Goal: Transaction & Acquisition: Purchase product/service

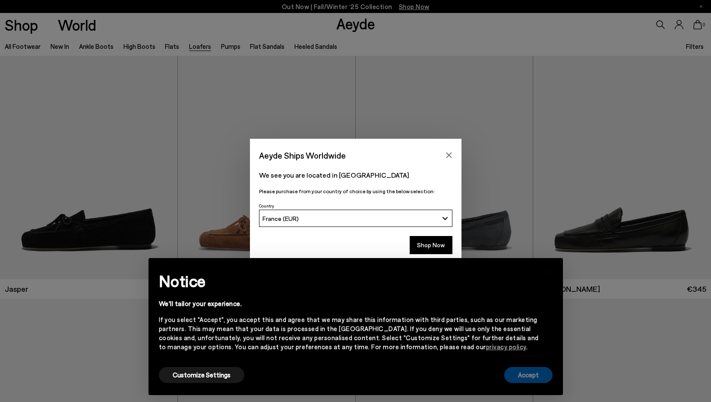
click at [522, 372] on button "Accept" at bounding box center [528, 375] width 48 height 16
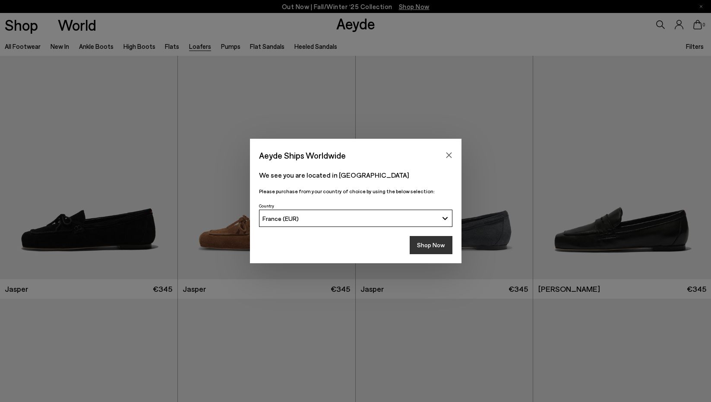
click at [428, 247] on button "Shop Now" at bounding box center [431, 245] width 43 height 18
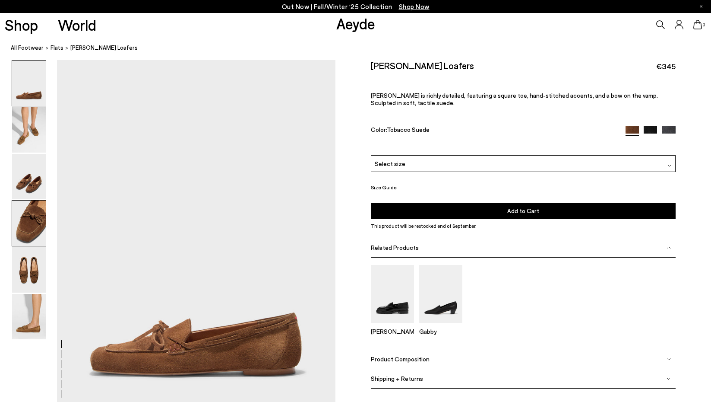
click at [28, 228] on img at bounding box center [29, 222] width 34 height 45
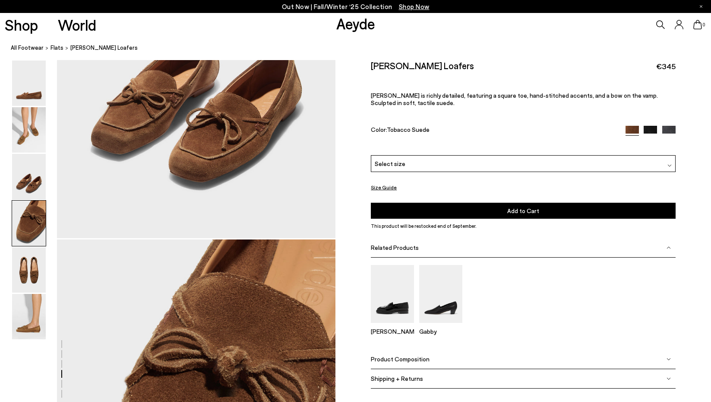
scroll to position [1118, 0]
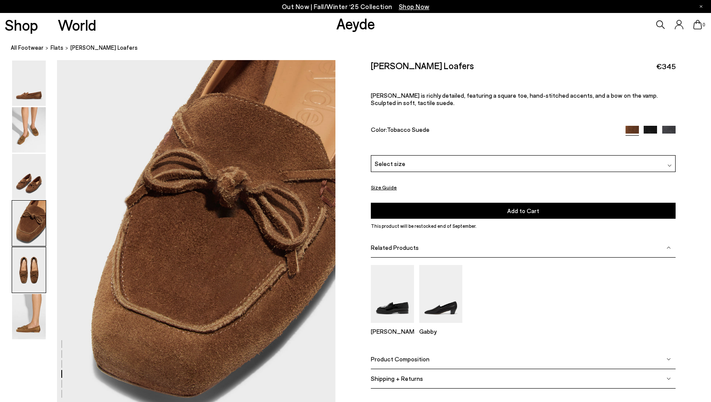
click at [30, 269] on img at bounding box center [29, 269] width 34 height 45
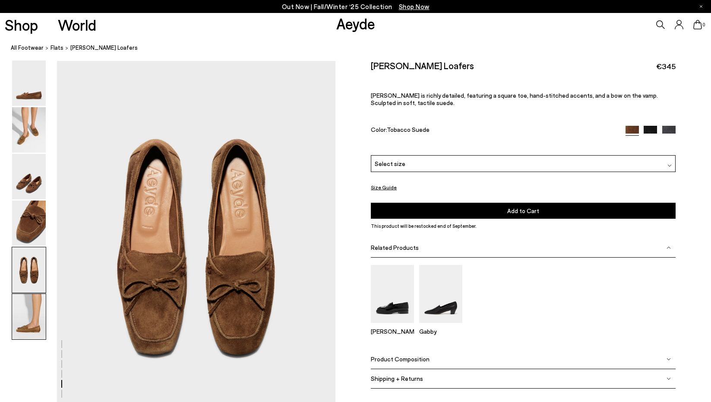
scroll to position [1491, 0]
click at [31, 320] on img at bounding box center [29, 316] width 34 height 45
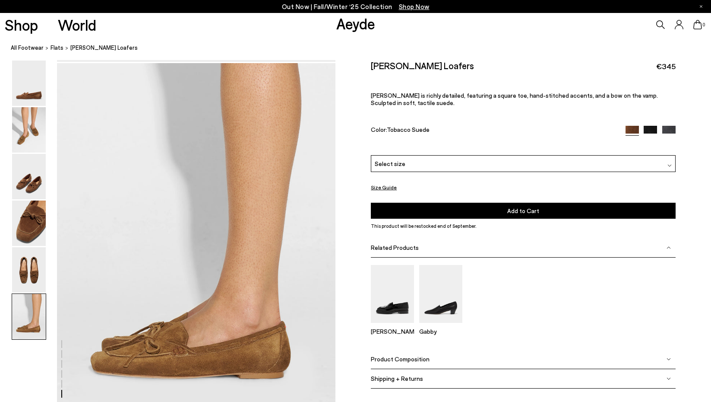
scroll to position [1923, 0]
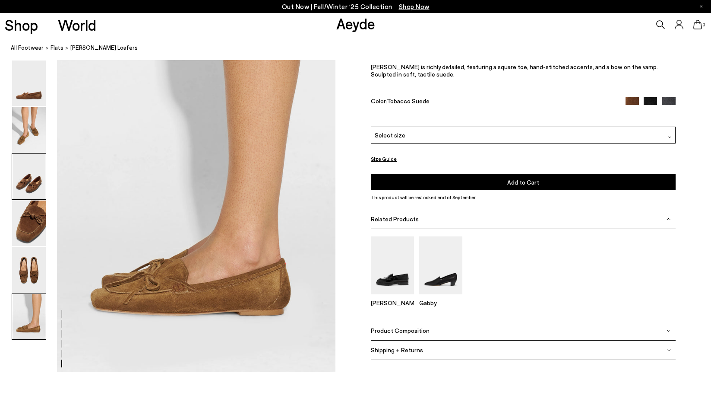
click at [36, 168] on img at bounding box center [29, 176] width 34 height 45
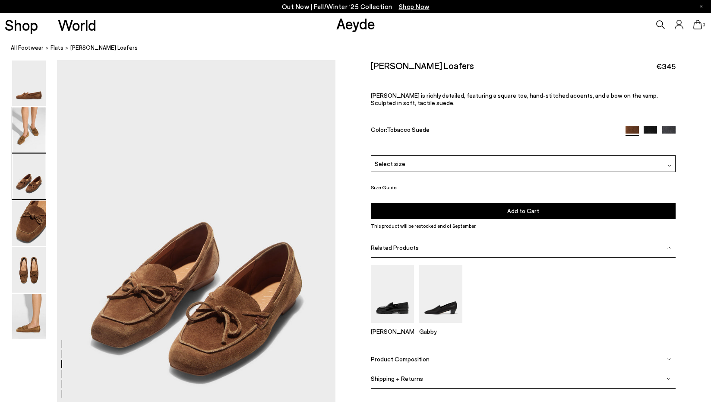
click at [33, 131] on img at bounding box center [29, 129] width 34 height 45
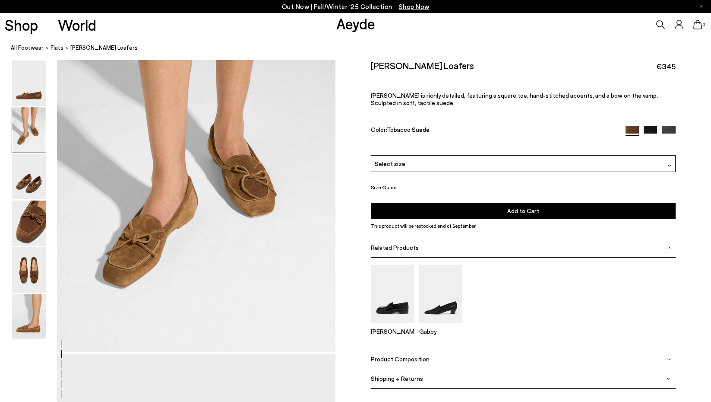
scroll to position [373, 0]
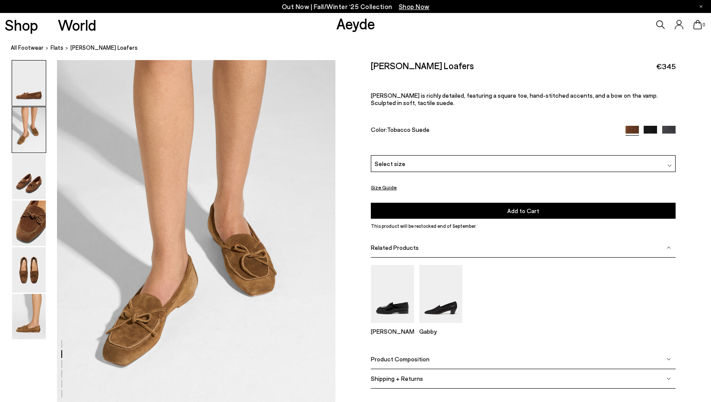
click at [36, 86] on img at bounding box center [29, 82] width 34 height 45
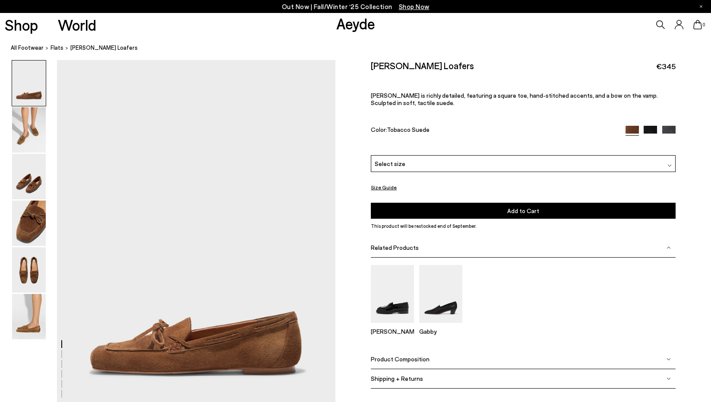
scroll to position [0, 0]
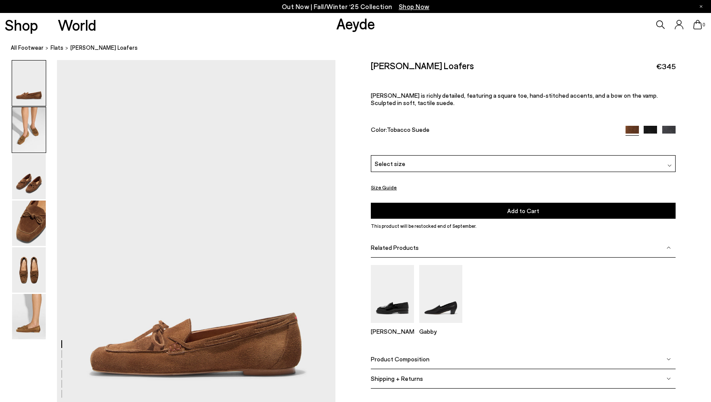
click at [34, 133] on img at bounding box center [29, 129] width 34 height 45
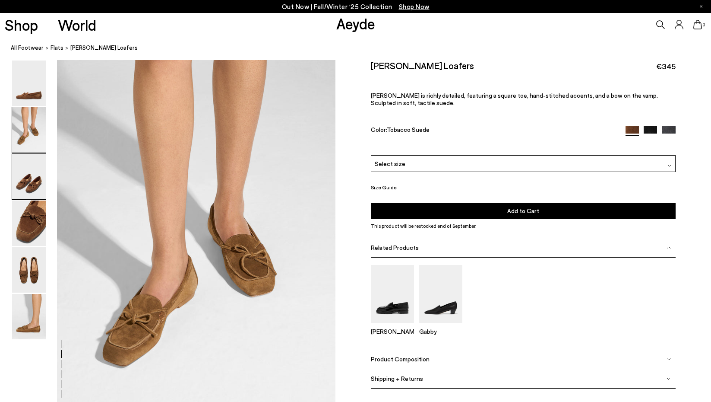
scroll to position [373, 0]
click at [396, 292] on img at bounding box center [392, 293] width 43 height 57
click at [651, 128] on img at bounding box center [650, 132] width 13 height 13
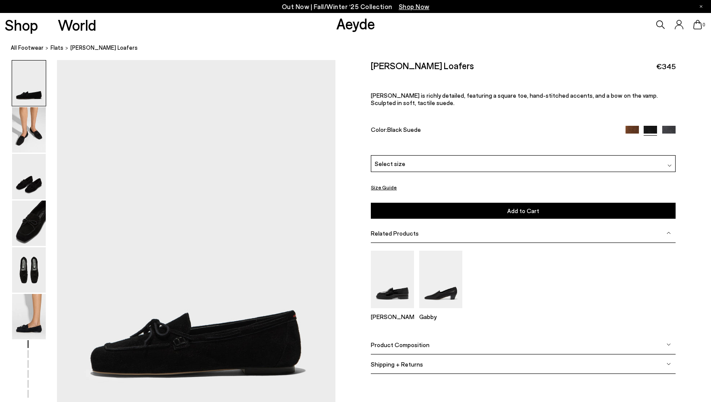
click at [673, 132] on img at bounding box center [669, 132] width 13 height 13
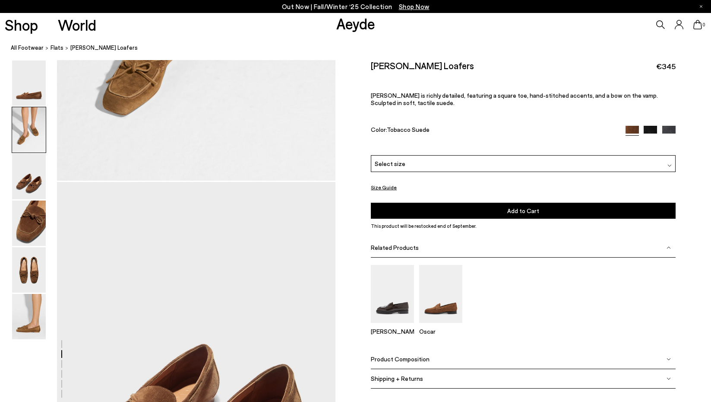
scroll to position [581, 0]
